Goal: Task Accomplishment & Management: Manage account settings

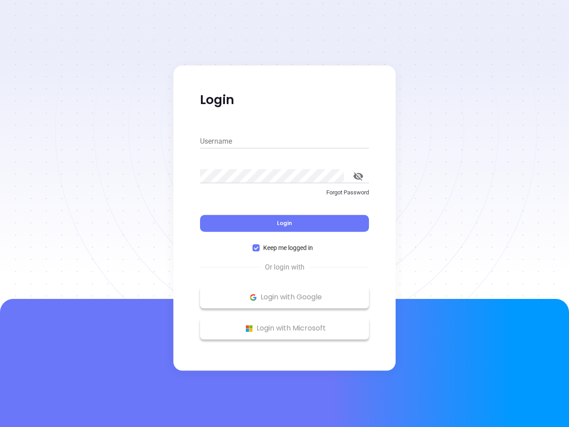
click at [285, 213] on div "Login" at bounding box center [284, 218] width 169 height 28
click at [285, 141] on input "Username" at bounding box center [284, 141] width 169 height 14
click at [358, 176] on icon "toggle password visibility" at bounding box center [358, 176] width 10 height 8
click at [285, 223] on span "Login" at bounding box center [284, 223] width 15 height 8
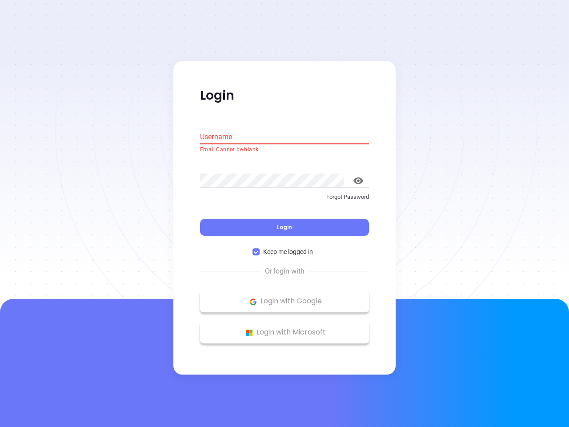
click at [285, 248] on span "Keep me logged in" at bounding box center [288, 252] width 57 height 10
click at [260, 249] on input "Keep me logged in" at bounding box center [256, 252] width 7 height 7
checkbox input "false"
click at [285, 297] on p "Login with Google" at bounding box center [284, 301] width 160 height 13
click at [285, 328] on p "Login with Microsoft" at bounding box center [284, 332] width 160 height 13
